Goal: Task Accomplishment & Management: Complete application form

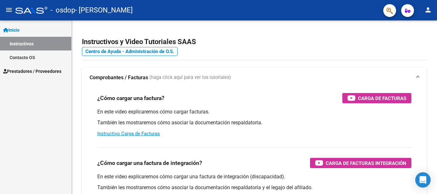
click at [19, 66] on link "Prestadores / Proveedores" at bounding box center [35, 71] width 71 height 14
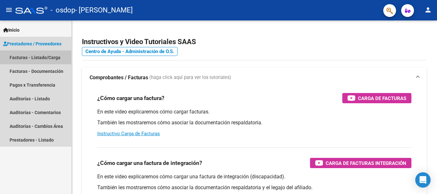
click at [18, 57] on link "Facturas - Listado/Carga" at bounding box center [35, 58] width 71 height 14
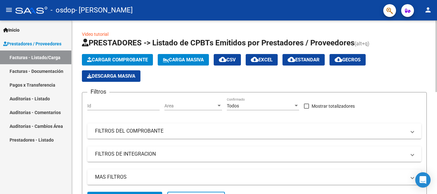
click at [98, 60] on span "Cargar Comprobante" at bounding box center [117, 60] width 61 height 6
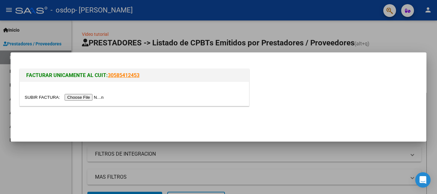
click at [82, 98] on input "file" at bounding box center [65, 97] width 81 height 7
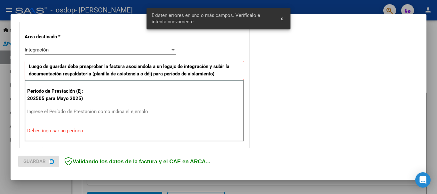
scroll to position [148, 0]
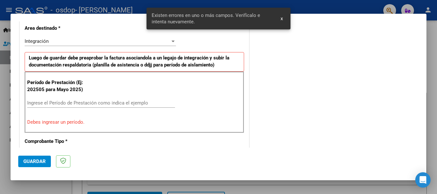
click at [53, 102] on input "Ingrese el Período de Prestación como indica el ejemplo" at bounding box center [101, 103] width 148 height 6
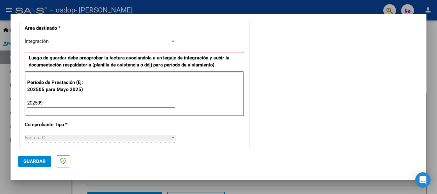
type input "202509"
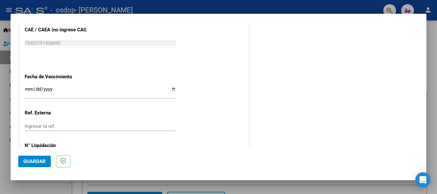
scroll to position [410, 0]
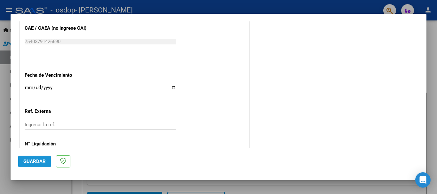
click at [33, 159] on span "Guardar" at bounding box center [34, 162] width 22 height 6
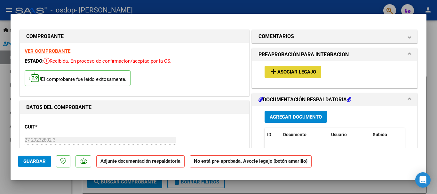
click at [278, 72] on span "Asociar Legajo" at bounding box center [296, 72] width 39 height 6
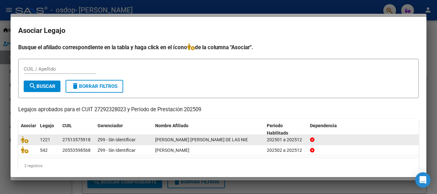
click at [39, 140] on datatable-body-cell "1221" at bounding box center [48, 140] width 22 height 10
click at [27, 141] on icon at bounding box center [25, 139] width 8 height 7
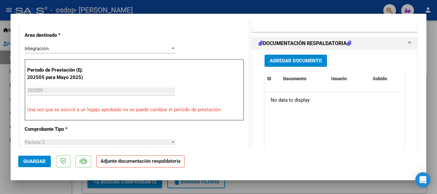
scroll to position [156, 0]
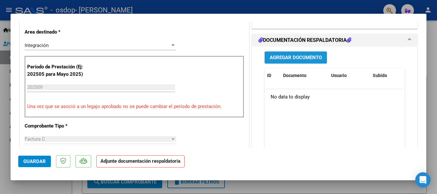
click at [310, 55] on span "Agregar Documento" at bounding box center [295, 58] width 52 height 6
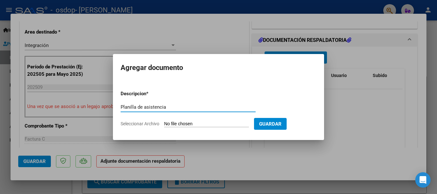
type input "Planilla de asistencia"
click at [220, 124] on input "Seleccionar Archivo" at bounding box center [206, 124] width 85 height 6
type input "C:\fakepath\WhatsApp Image [DATE] 11.26.25.jpeg"
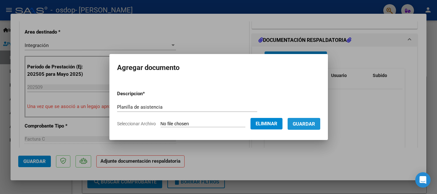
click at [318, 127] on button "Guardar" at bounding box center [303, 124] width 33 height 12
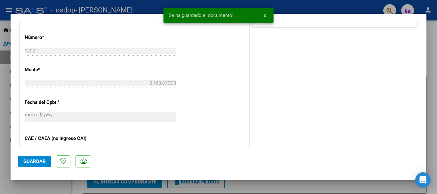
scroll to position [446, 0]
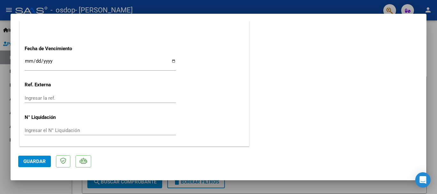
click at [173, 61] on input "Ingresar la fecha" at bounding box center [100, 63] width 151 height 10
type input "[DATE]"
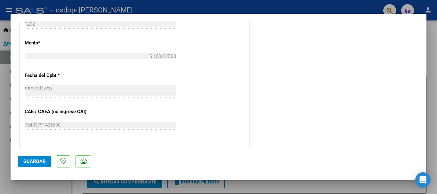
scroll to position [382, 0]
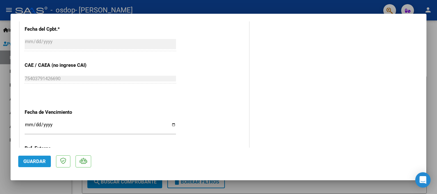
click at [36, 160] on span "Guardar" at bounding box center [34, 162] width 22 height 6
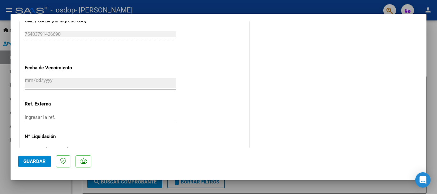
scroll to position [446, 0]
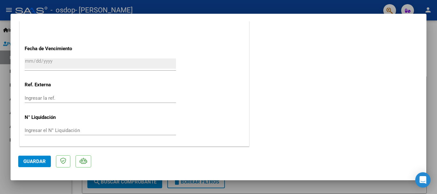
click at [433, 61] on div at bounding box center [218, 97] width 437 height 194
type input "$ 0,00"
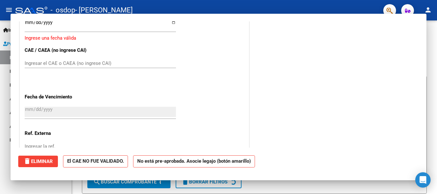
scroll to position [426, 0]
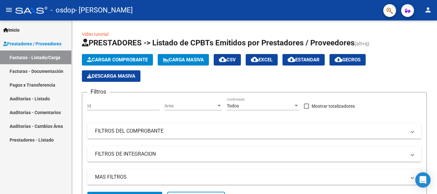
click at [54, 71] on link "Facturas - Documentación" at bounding box center [35, 71] width 71 height 14
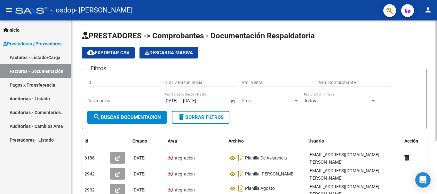
drag, startPoint x: 435, startPoint y: 67, endPoint x: 435, endPoint y: 89, distance: 21.1
click at [435, 89] on div "PRESTADORES -> Comprobantes - Documentación Respaldatoria cloud_download Export…" at bounding box center [255, 144] width 367 height 248
click at [436, 81] on div at bounding box center [436, 80] width 2 height 121
click at [436, 0] on html "menu - osdop - [PERSON_NAME] person Inicio Instructivos Contacto OS Prestadores…" at bounding box center [218, 97] width 437 height 194
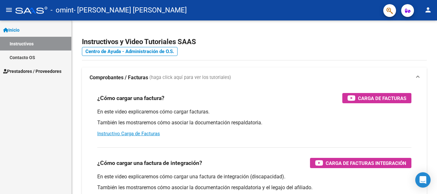
click at [24, 68] on span "Prestadores / Proveedores" at bounding box center [32, 71] width 58 height 7
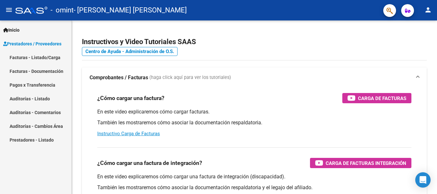
click at [24, 56] on link "Facturas - Listado/Carga" at bounding box center [35, 58] width 71 height 14
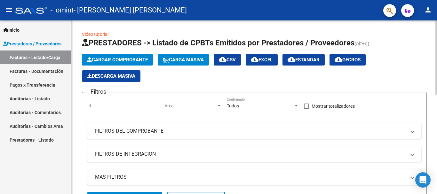
click at [113, 57] on button "Cargar Comprobante" at bounding box center [117, 60] width 71 height 12
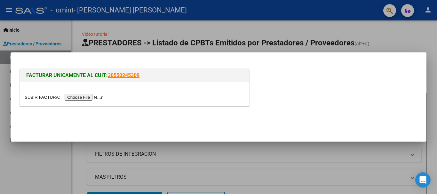
click at [92, 99] on input "file" at bounding box center [65, 97] width 81 height 7
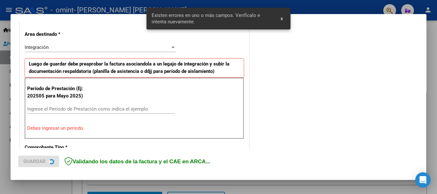
scroll to position [148, 0]
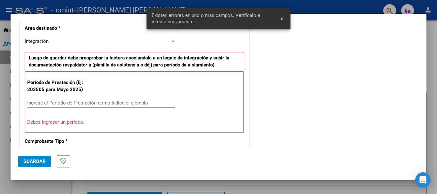
click at [52, 104] on input "Ingrese el Período de Prestación como indica el ejemplo" at bounding box center [101, 103] width 148 height 6
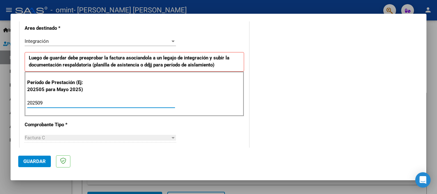
type input "202509"
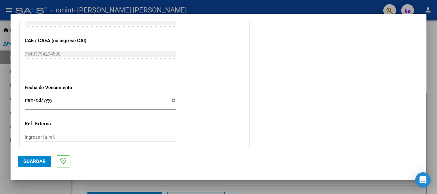
scroll to position [436, 0]
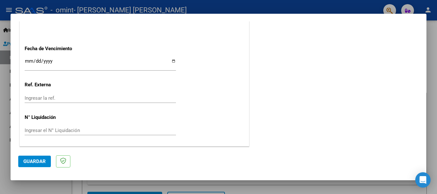
click at [170, 62] on input "Ingresar la fecha" at bounding box center [100, 63] width 151 height 10
type input "[DATE]"
click at [35, 159] on span "Guardar" at bounding box center [34, 162] width 22 height 6
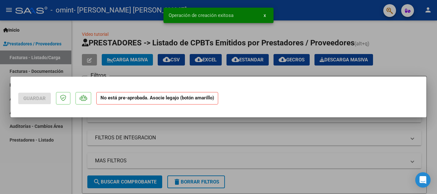
scroll to position [0, 0]
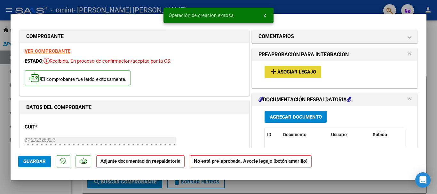
click at [278, 72] on span "Asociar Legajo" at bounding box center [296, 72] width 39 height 6
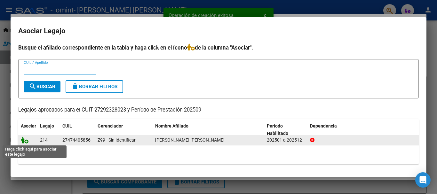
click at [25, 139] on icon at bounding box center [25, 139] width 8 height 7
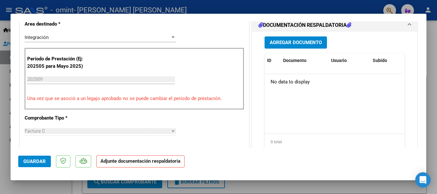
scroll to position [153, 0]
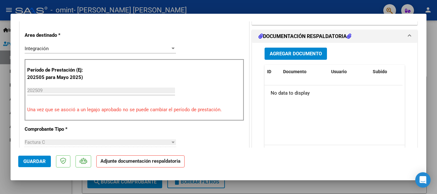
click at [288, 52] on span "Agregar Documento" at bounding box center [295, 54] width 52 height 6
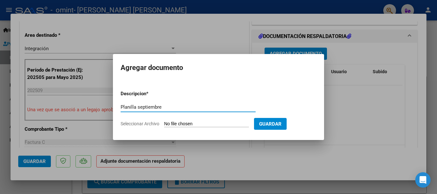
type input "Planilla septiembre"
click at [171, 124] on input "Seleccionar Archivo" at bounding box center [206, 124] width 85 height 6
type input "C:\fakepath\WhatsApp Image 2025-10-05 at 11.27.22.jpeg"
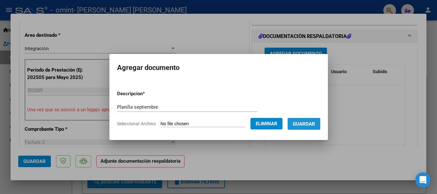
click at [306, 124] on span "Guardar" at bounding box center [303, 124] width 22 height 6
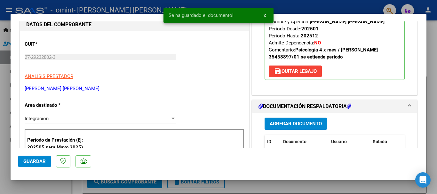
scroll to position [0, 0]
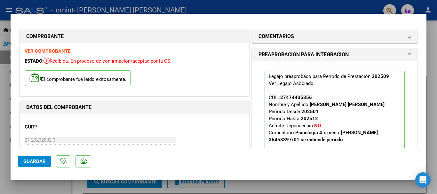
click at [35, 160] on span "Guardar" at bounding box center [34, 162] width 22 height 6
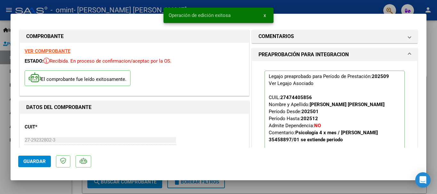
click at [433, 97] on div at bounding box center [218, 97] width 437 height 194
type input "$ 0,00"
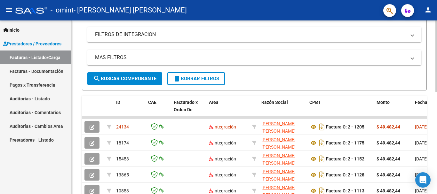
scroll to position [123, 0]
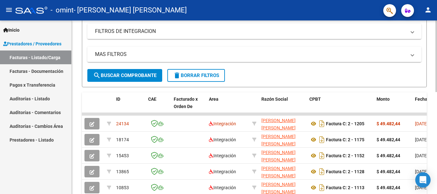
click at [436, 87] on div at bounding box center [436, 108] width 2 height 72
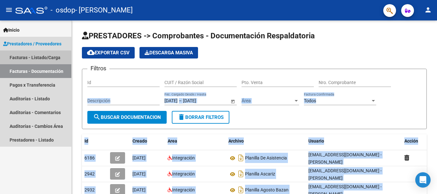
click at [32, 53] on link "Facturas - Listado/Carga" at bounding box center [35, 58] width 71 height 14
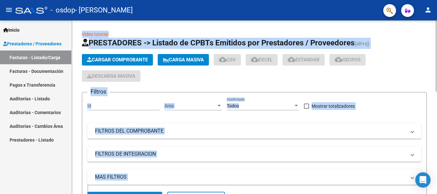
click at [110, 61] on span "Cargar Comprobante" at bounding box center [117, 60] width 61 height 6
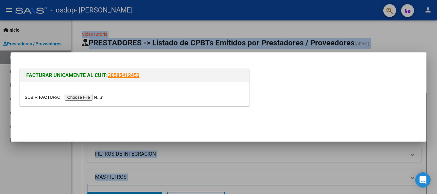
click at [89, 97] on input "file" at bounding box center [65, 97] width 81 height 7
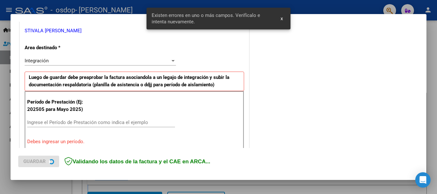
scroll to position [148, 0]
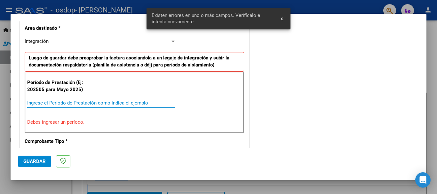
click at [56, 103] on input "Ingrese el Período de Prestación como indica el ejemplo" at bounding box center [101, 103] width 148 height 6
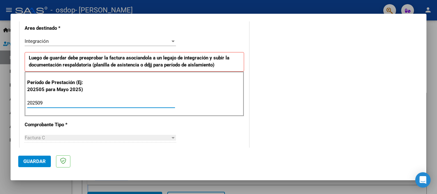
type input "202509"
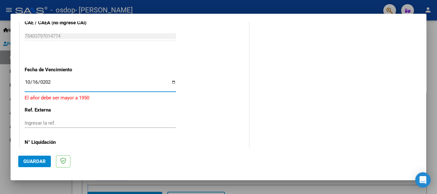
type input "[DATE]"
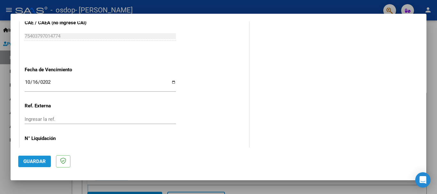
click at [36, 164] on span "Guardar" at bounding box center [34, 162] width 22 height 6
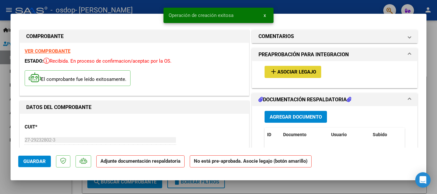
click at [272, 70] on mat-icon "add" at bounding box center [273, 72] width 8 height 8
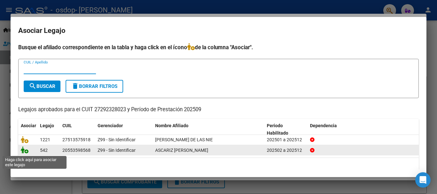
click at [25, 150] on icon at bounding box center [25, 149] width 8 height 7
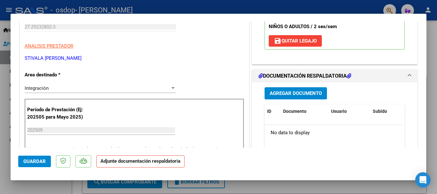
scroll to position [116, 0]
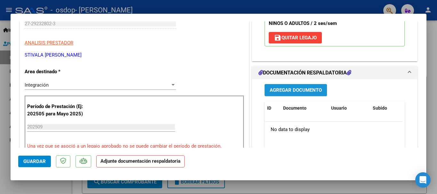
click at [300, 86] on button "Agregar Documento" at bounding box center [295, 90] width 62 height 12
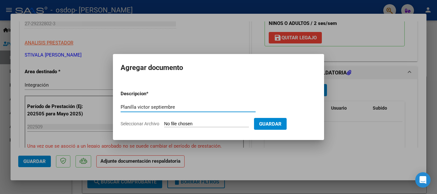
type input "Planilla victor septiembre"
click at [152, 123] on span "Seleccionar Archivo" at bounding box center [140, 123] width 39 height 5
click at [164, 123] on input "Seleccionar Archivo" at bounding box center [206, 124] width 85 height 6
type input "C:\fakepath\WhatsApp Image 2025-10-05 at 11.27.56.jpeg"
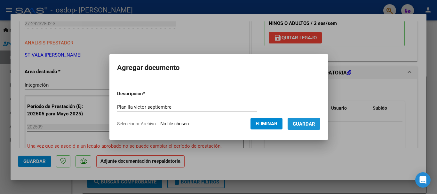
click at [307, 122] on span "Guardar" at bounding box center [303, 124] width 22 height 6
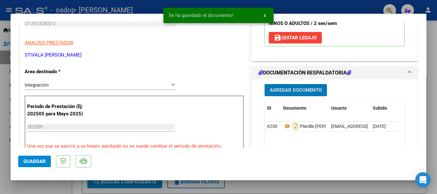
click at [286, 88] on span "Agregar Documento" at bounding box center [295, 91] width 52 height 6
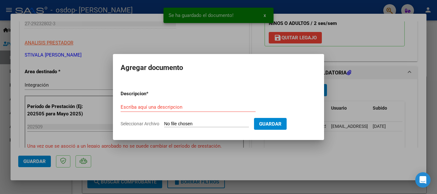
click at [178, 123] on input "Seleccionar Archivo" at bounding box center [206, 124] width 85 height 6
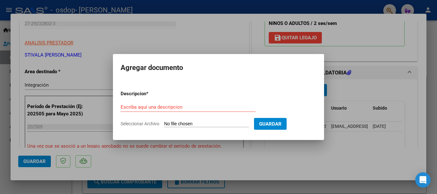
click at [367, 99] on div at bounding box center [218, 97] width 437 height 194
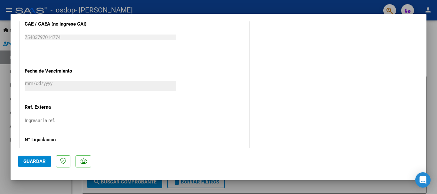
scroll to position [446, 0]
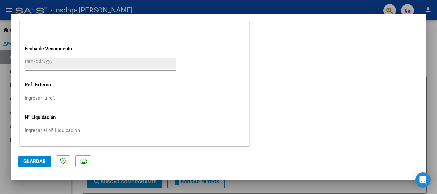
click at [36, 161] on span "Guardar" at bounding box center [34, 162] width 22 height 6
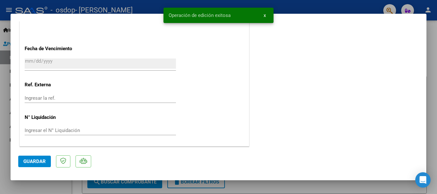
click at [433, 70] on div at bounding box center [218, 97] width 437 height 194
type input "$ 0,00"
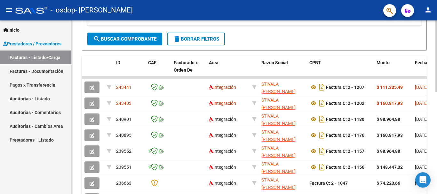
scroll to position [161, 0]
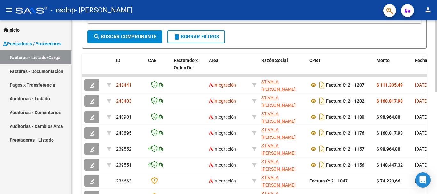
click at [425, 150] on div "Video tutorial PRESTADORES -> Listado de CPBTs Emitidos por Prestadores / Prove…" at bounding box center [255, 67] width 367 height 416
